Goal: Task Accomplishment & Management: Use online tool/utility

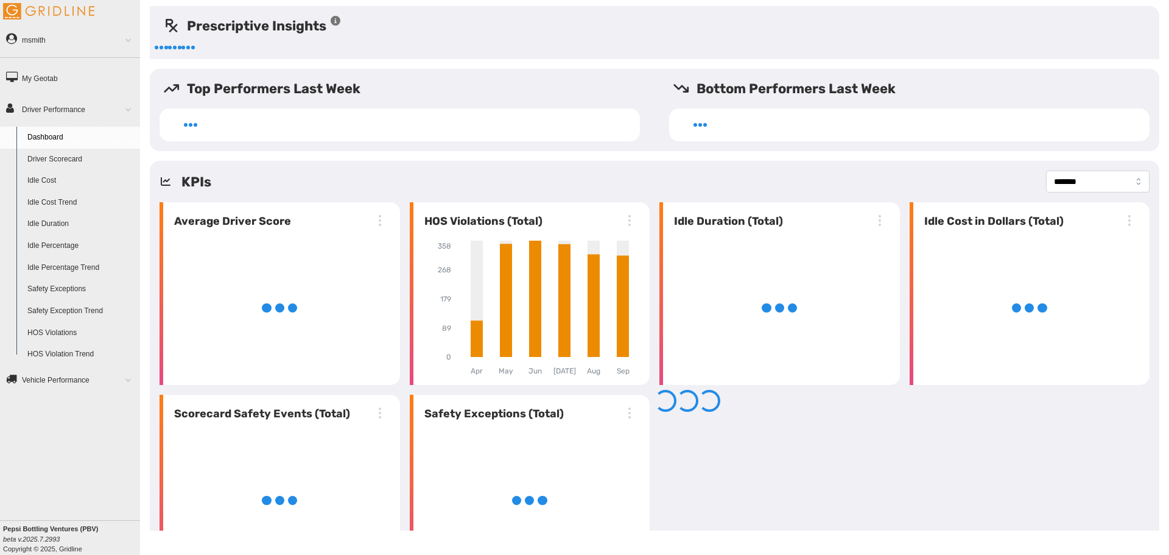
select select "**********"
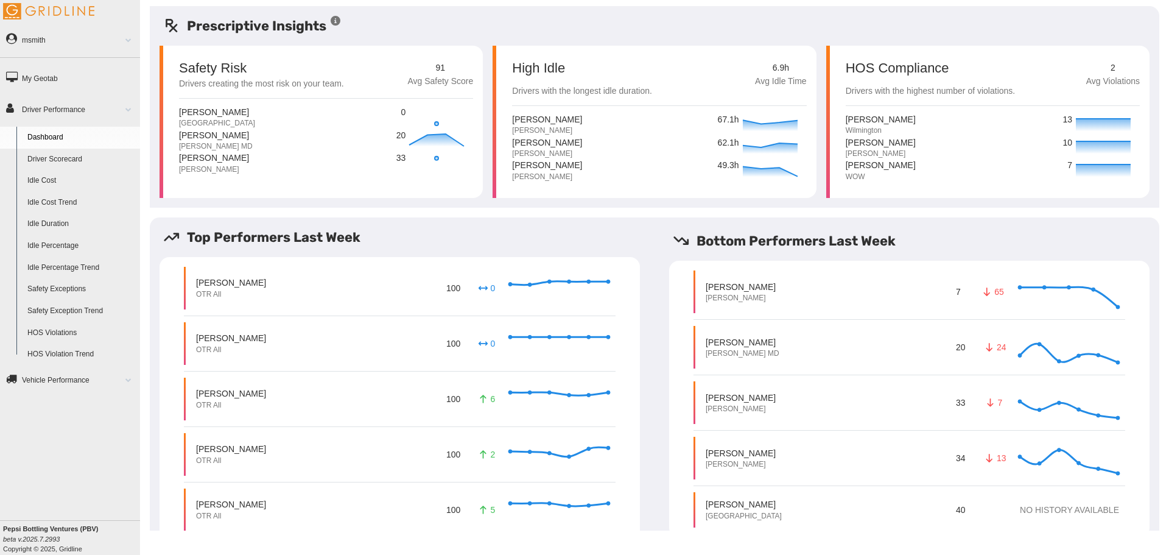
click at [72, 156] on link "Driver Scorecard" at bounding box center [81, 160] width 118 height 22
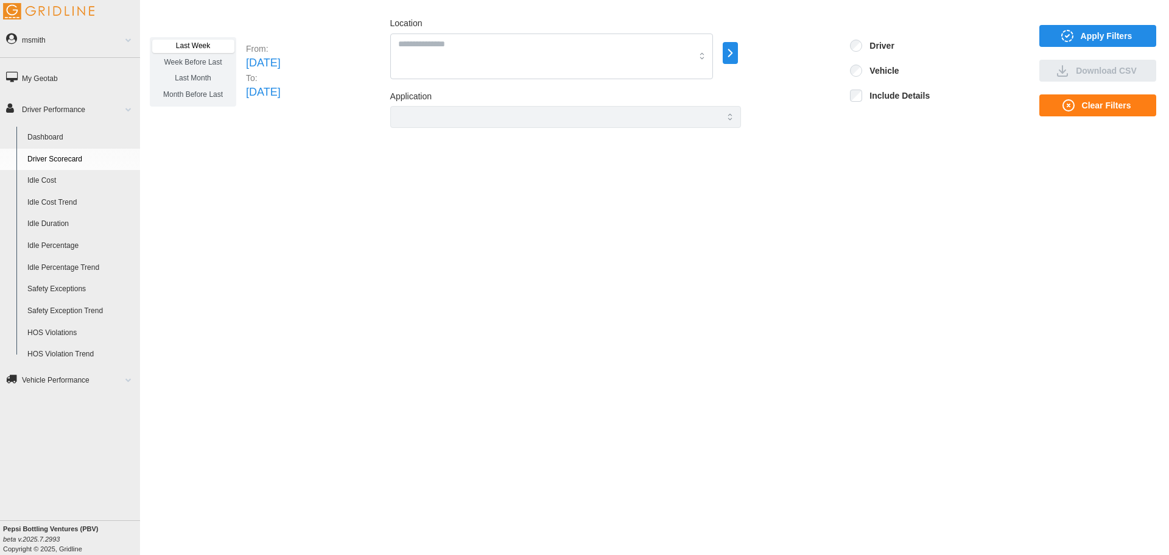
click at [1104, 32] on span "Apply Filters" at bounding box center [1106, 36] width 52 height 21
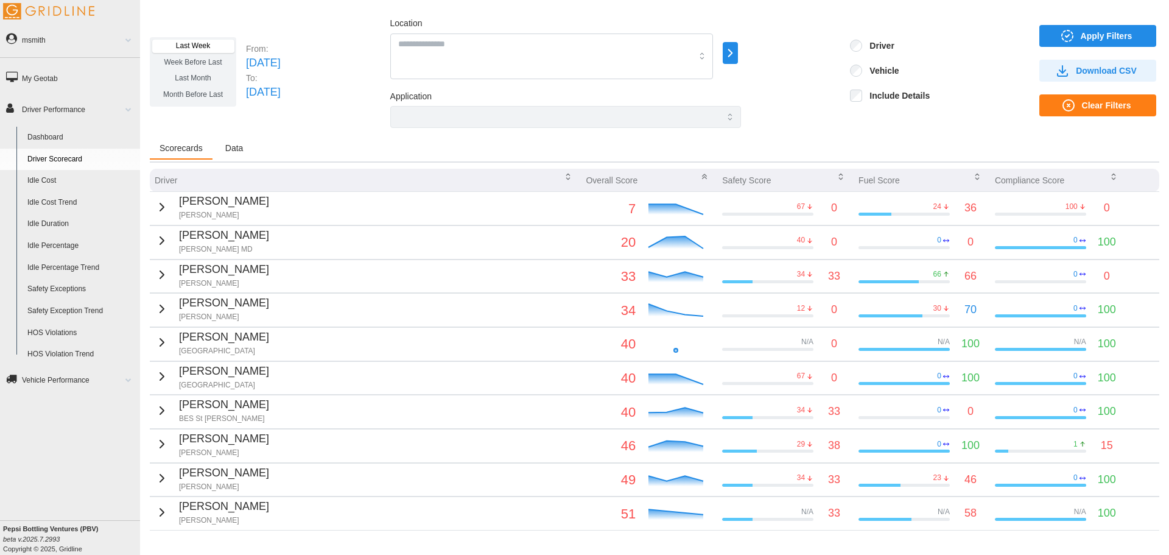
click at [161, 203] on icon "button" at bounding box center [162, 207] width 15 height 15
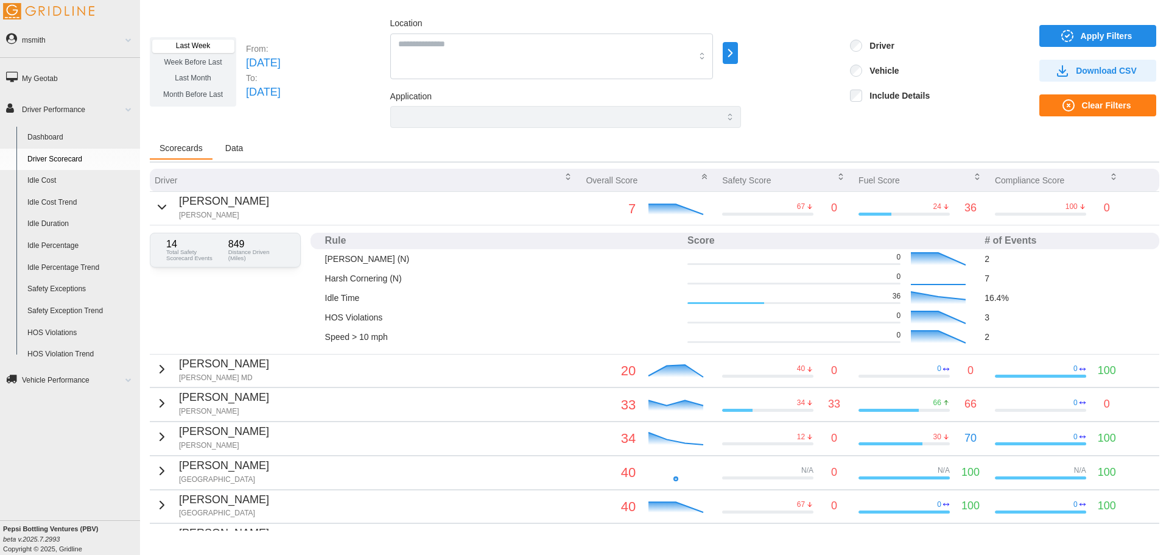
click at [161, 203] on icon "button" at bounding box center [162, 207] width 15 height 15
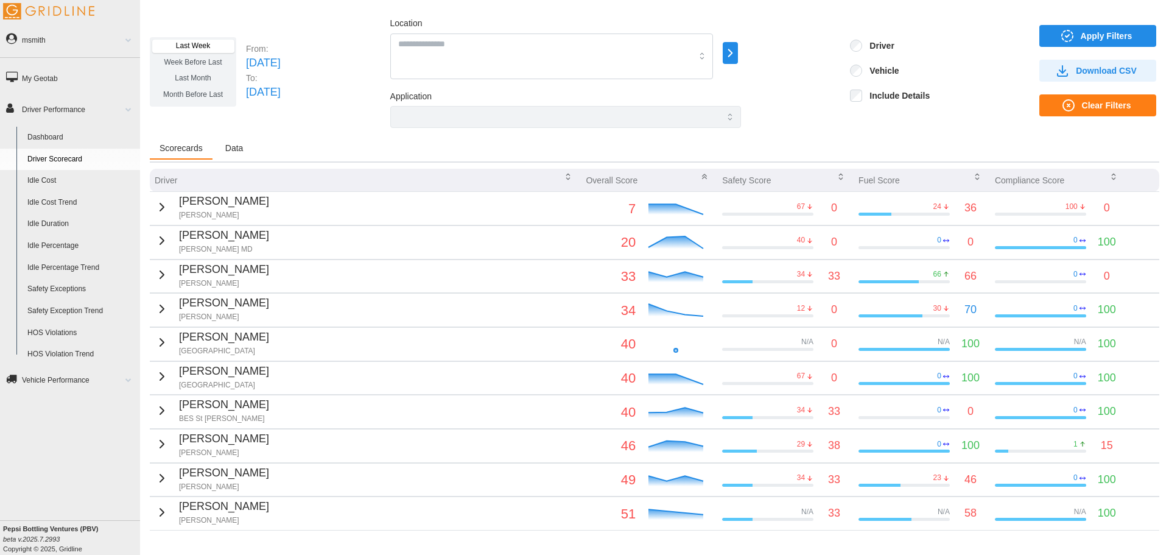
click at [198, 77] on span "Last Month" at bounding box center [193, 78] width 36 height 9
click at [57, 72] on link "My Geotab" at bounding box center [70, 78] width 140 height 28
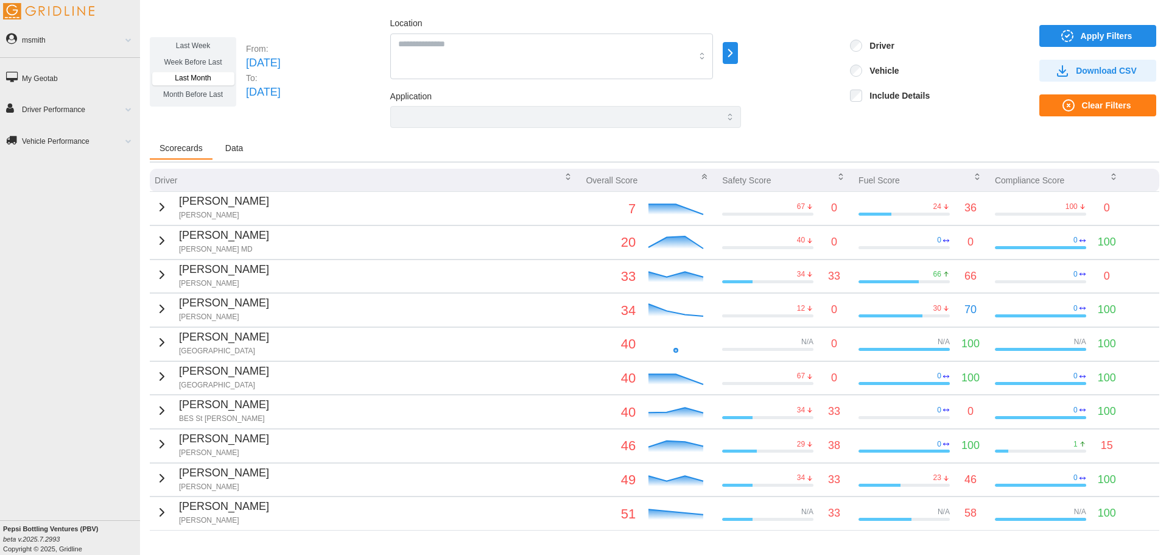
click at [737, 47] on span "button" at bounding box center [730, 53] width 14 height 21
click at [841, 47] on div "All Vehicles" at bounding box center [820, 54] width 86 height 29
click at [839, 52] on p "All Vehicles" at bounding box center [833, 54] width 37 height 10
click at [854, 54] on p "BES Vehicles" at bounding box center [851, 54] width 44 height 10
click at [870, 30] on p "BES Vehicles" at bounding box center [851, 32] width 44 height 10
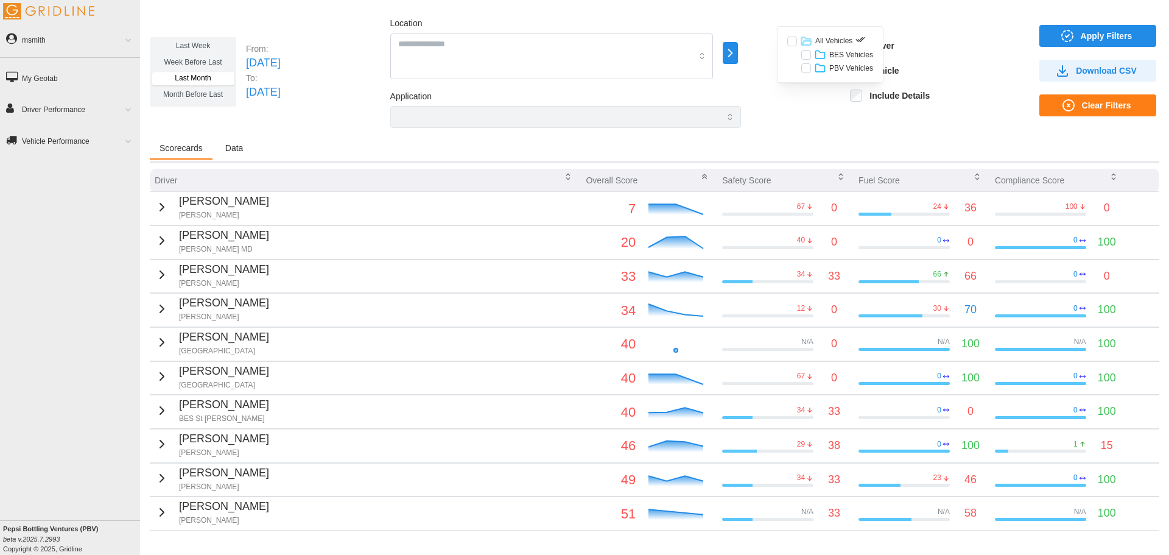
click at [859, 65] on p "PBV Vehicles" at bounding box center [851, 68] width 44 height 10
click at [888, 42] on p "Select Everything in PBV Vehicles" at bounding box center [943, 45] width 110 height 10
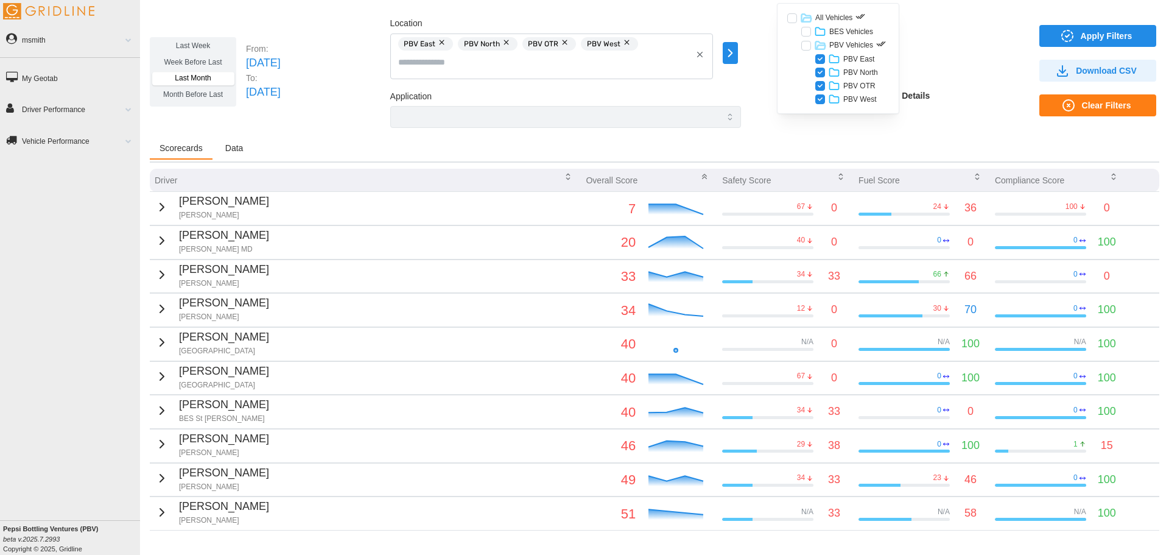
click at [1080, 35] on span "Apply Filters" at bounding box center [1106, 36] width 52 height 21
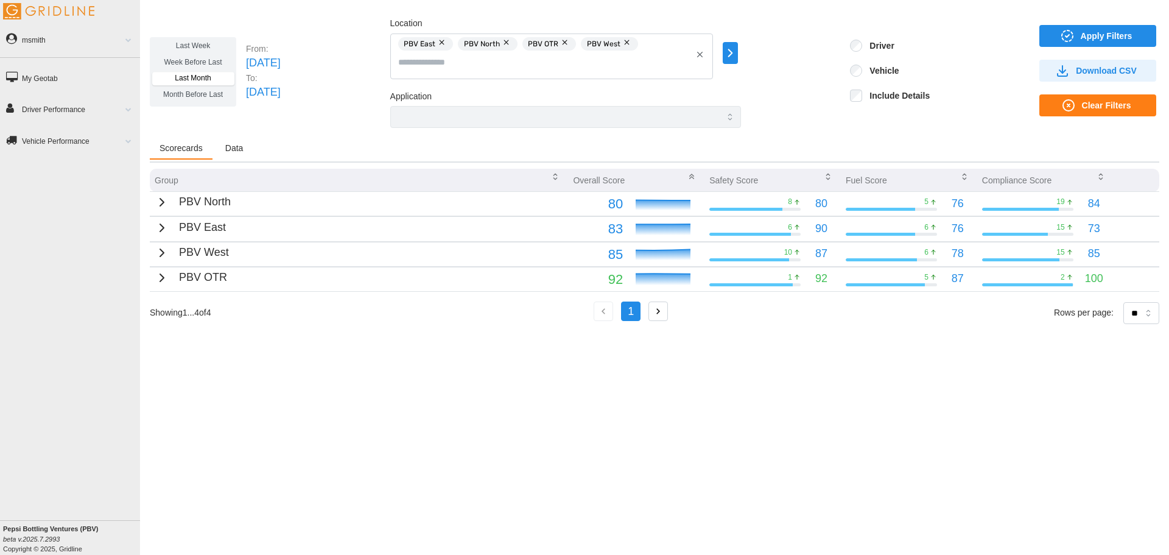
click at [161, 200] on icon "button" at bounding box center [162, 202] width 15 height 15
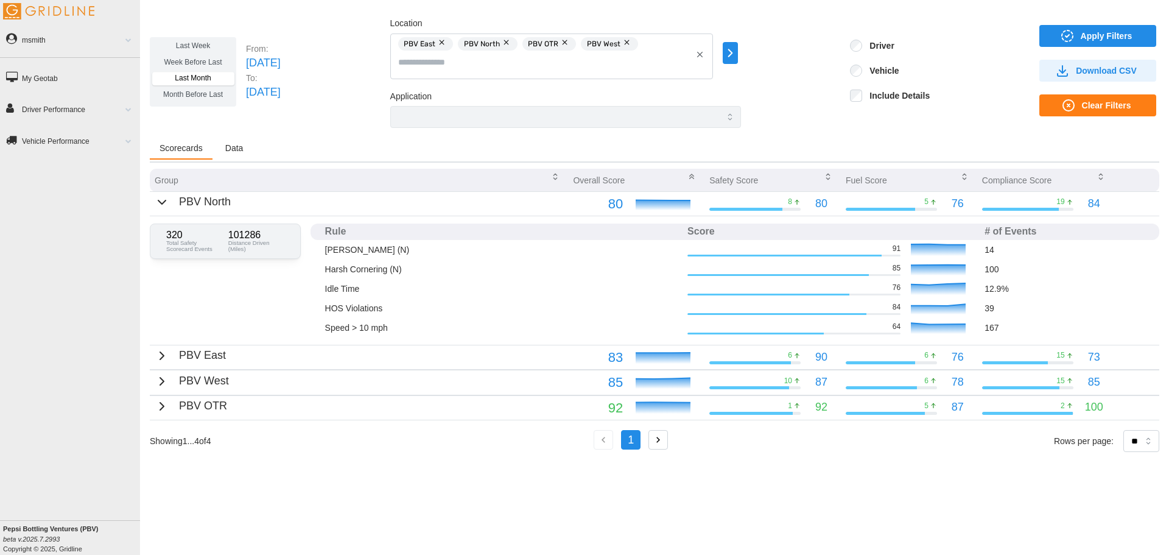
click at [388, 103] on div "Last Week Week Before Last Last Month Month Before Last From: [DATE] To: [DATE]…" at bounding box center [654, 72] width 1009 height 112
click at [165, 207] on div "PBV North" at bounding box center [193, 202] width 76 height 17
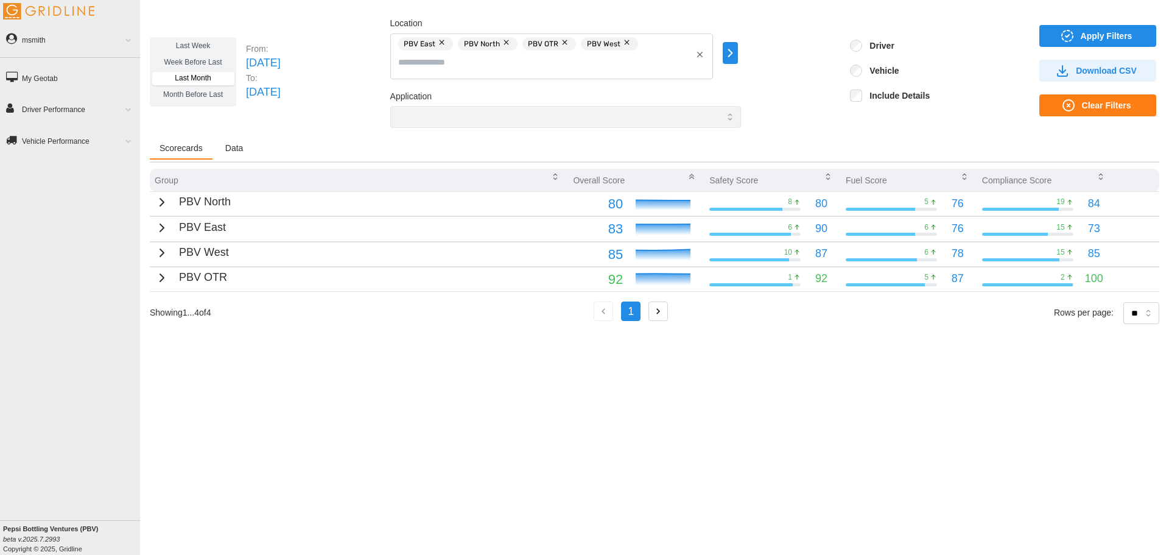
click at [162, 245] on icon "button" at bounding box center [162, 252] width 15 height 15
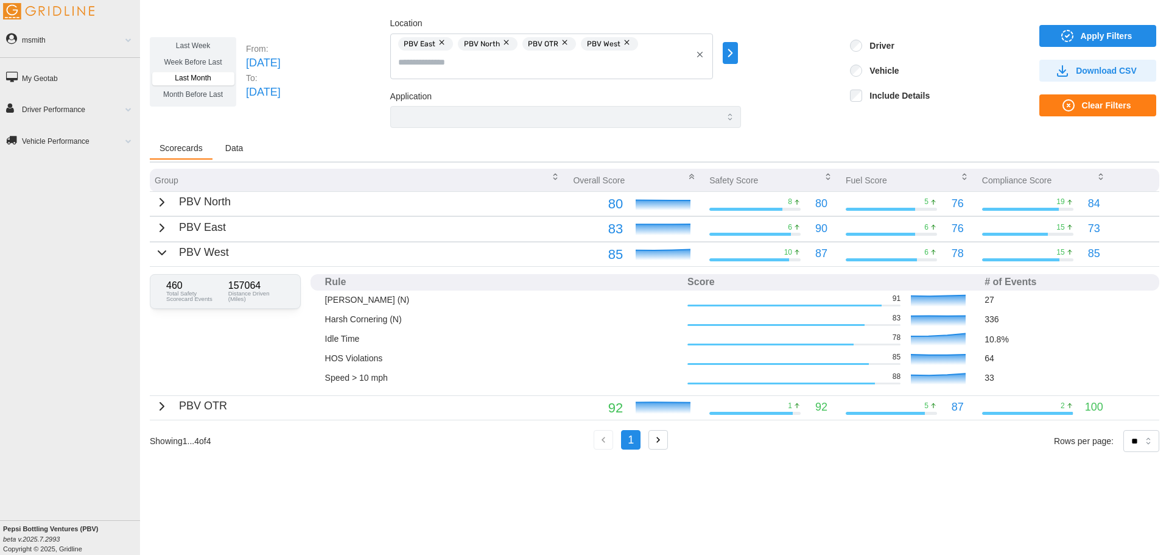
click at [159, 254] on icon "button" at bounding box center [162, 252] width 15 height 15
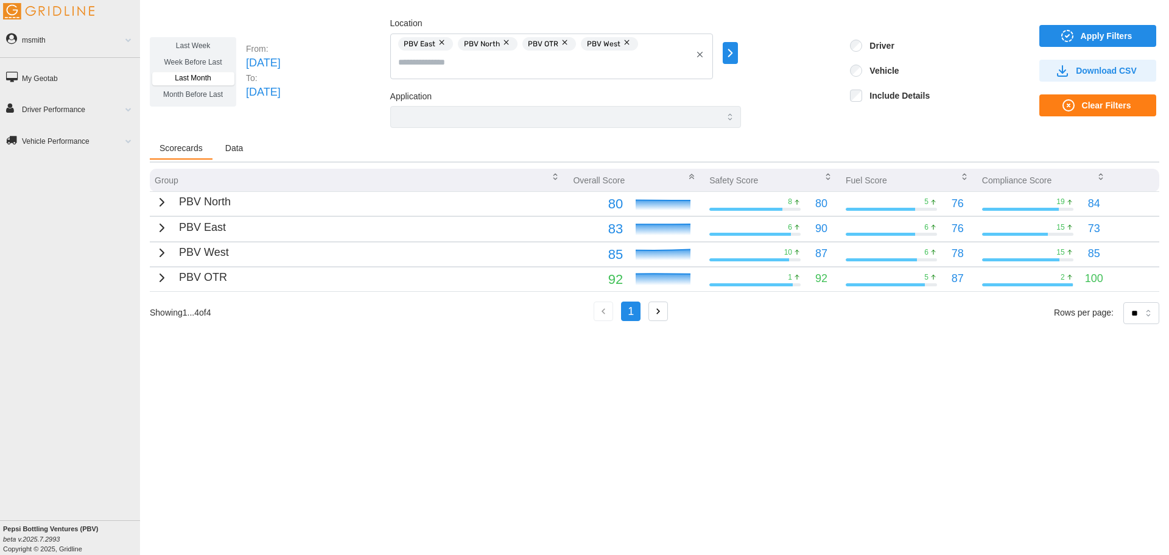
click at [159, 282] on icon "button" at bounding box center [162, 277] width 15 height 15
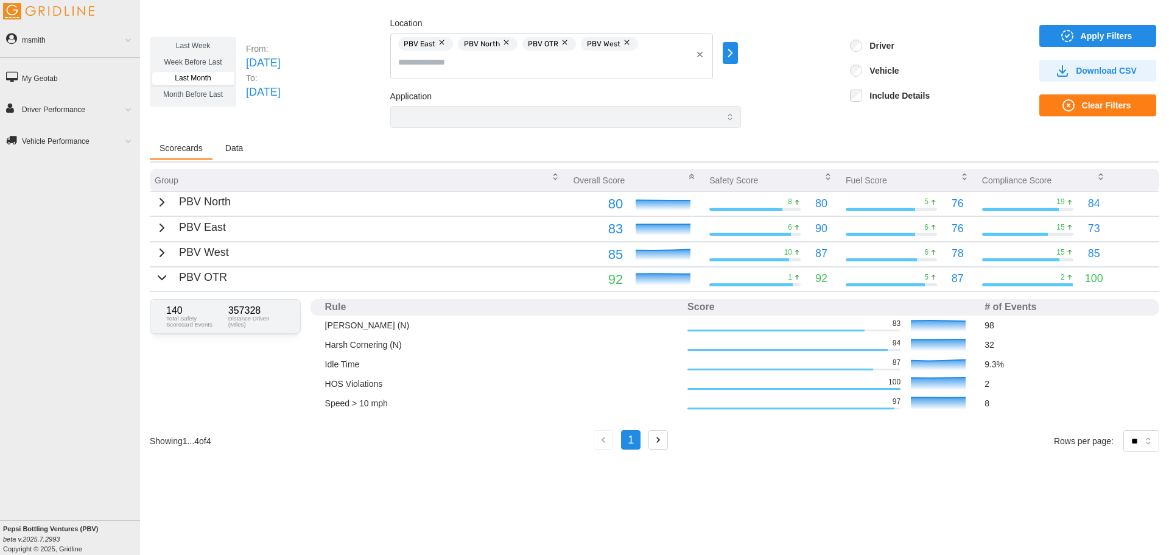
click at [159, 282] on icon "button" at bounding box center [162, 277] width 15 height 15
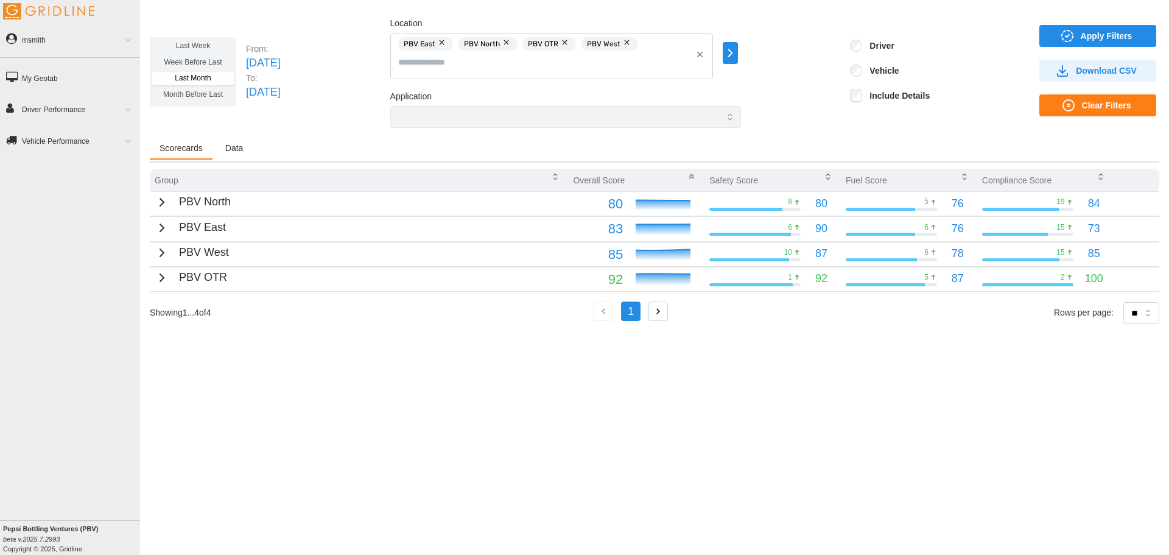
click at [88, 104] on link "Driver Performance" at bounding box center [70, 109] width 140 height 28
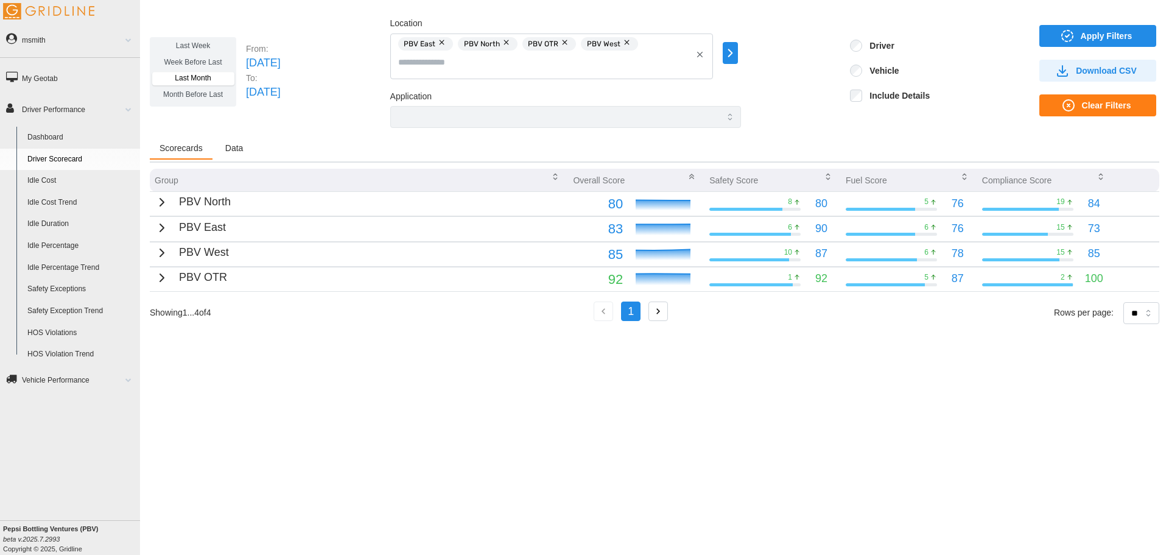
click at [74, 285] on link "Safety Exceptions" at bounding box center [81, 289] width 118 height 22
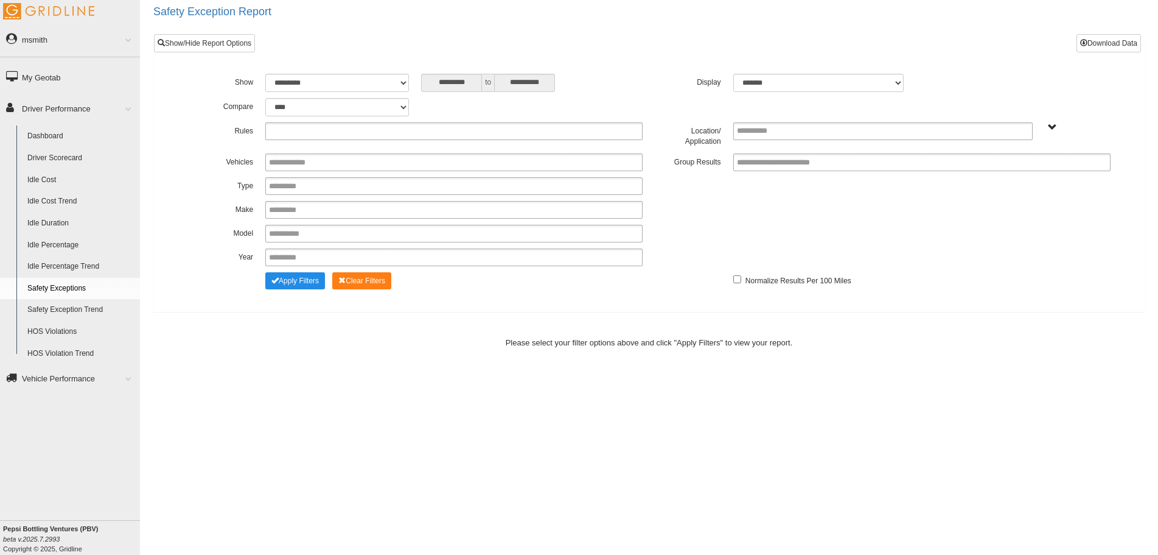
click at [323, 130] on input "text" at bounding box center [301, 131] width 65 height 15
type input "**********"
click at [300, 287] on button "Apply Filters" at bounding box center [295, 280] width 60 height 17
